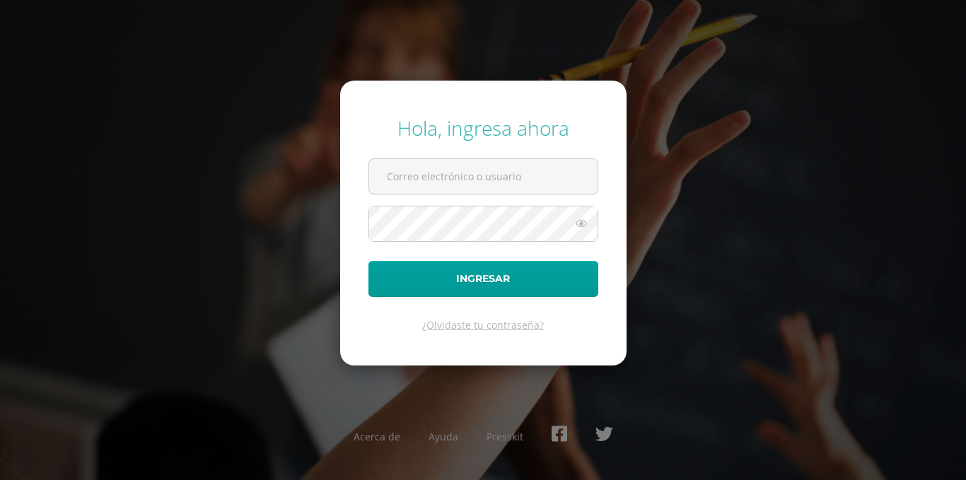
click at [300, 190] on div "Hola, ingresa ahora Ingresar ¿Olvidaste tu contraseña? Acerca de Ayuda Presskit" at bounding box center [483, 239] width 912 height 273
click at [441, 192] on input "text" at bounding box center [483, 176] width 228 height 35
type input "[EMAIL_ADDRESS][PERSON_NAME][DOMAIN_NAME]"
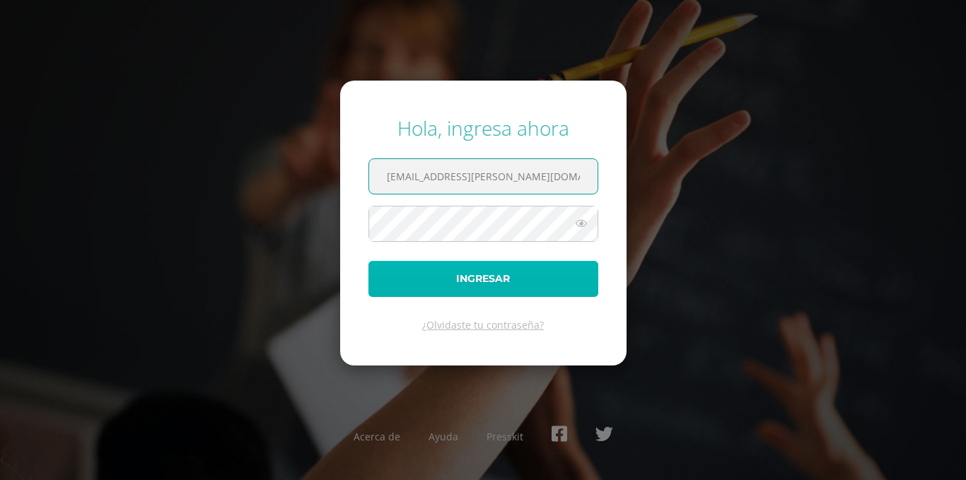
click at [537, 269] on button "Ingresar" at bounding box center [483, 279] width 230 height 36
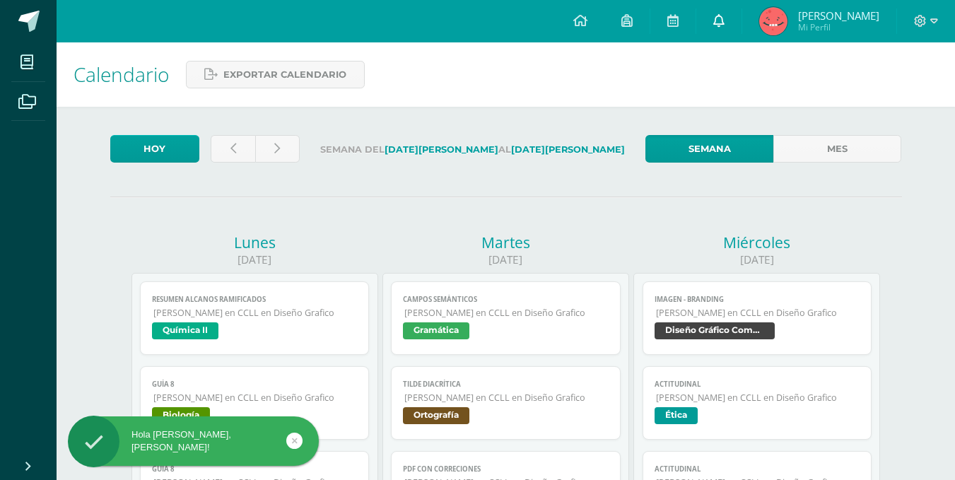
click at [713, 24] on icon at bounding box center [718, 20] width 11 height 13
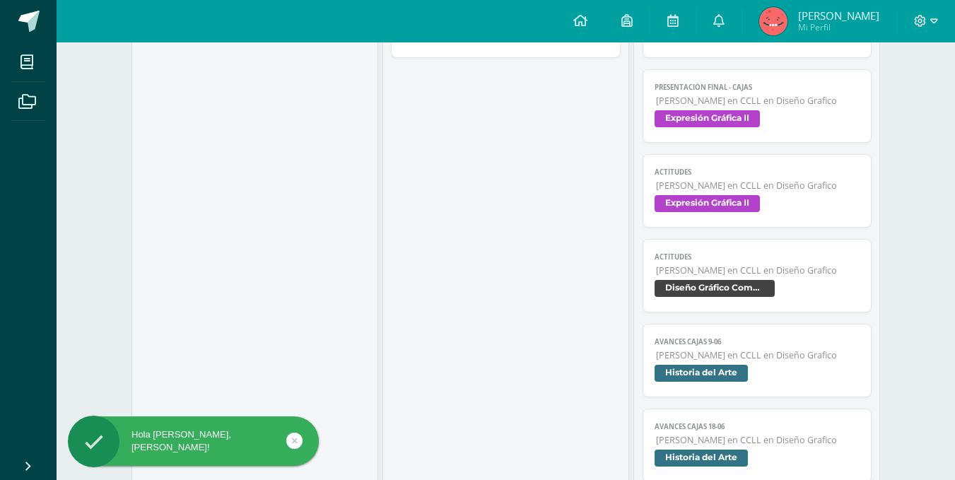
scroll to position [919, 0]
